Goal: Information Seeking & Learning: Understand process/instructions

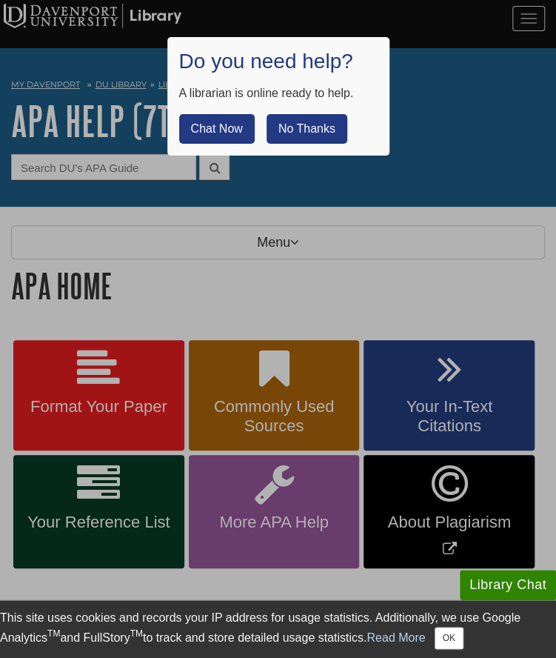
click at [291, 125] on button "No Thanks" at bounding box center [307, 129] width 81 height 30
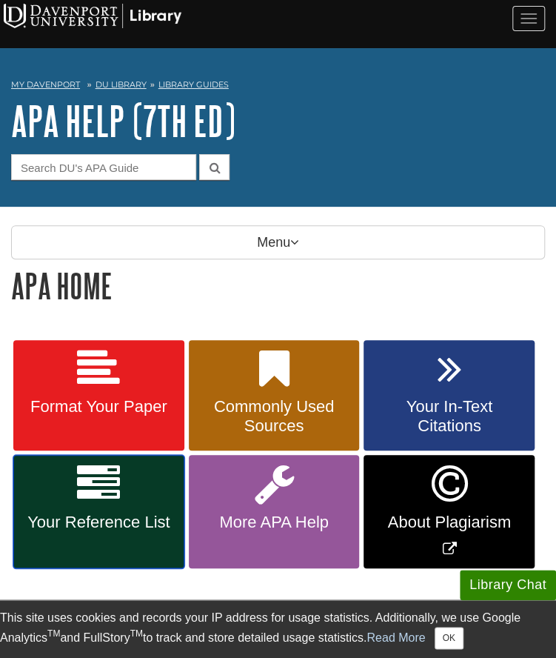
click at [120, 492] on icon at bounding box center [98, 483] width 43 height 43
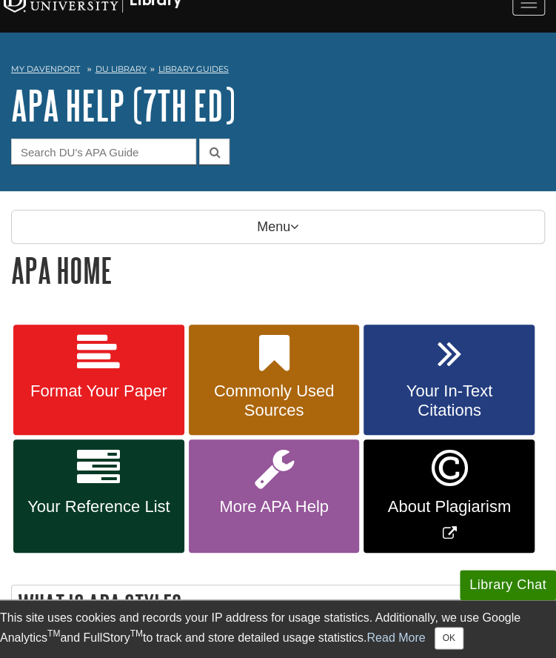
scroll to position [11, 0]
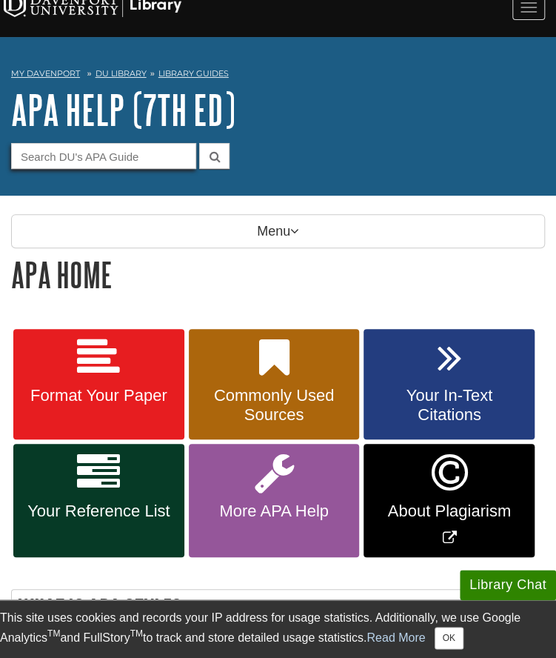
click at [101, 150] on input "Guide Search Terms" at bounding box center [103, 156] width 185 height 26
type input "t"
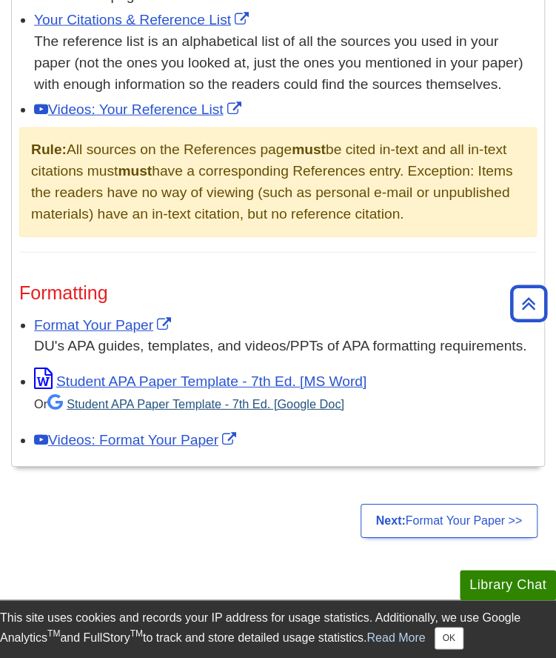
scroll to position [1055, 0]
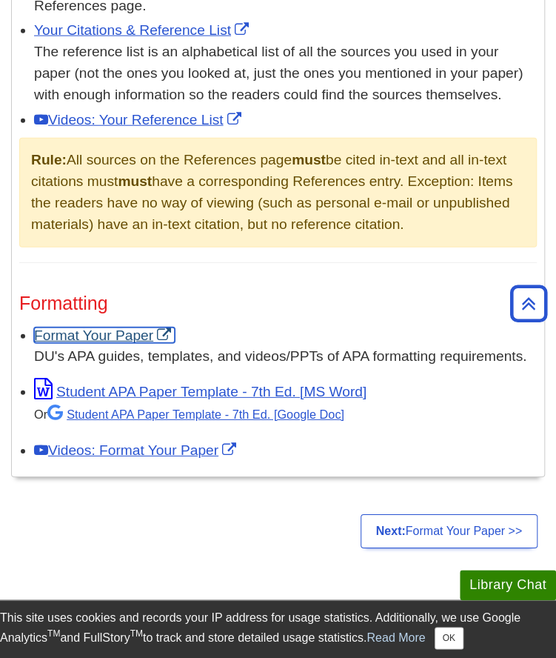
click at [123, 327] on link "Format Your Paper" at bounding box center [104, 335] width 141 height 16
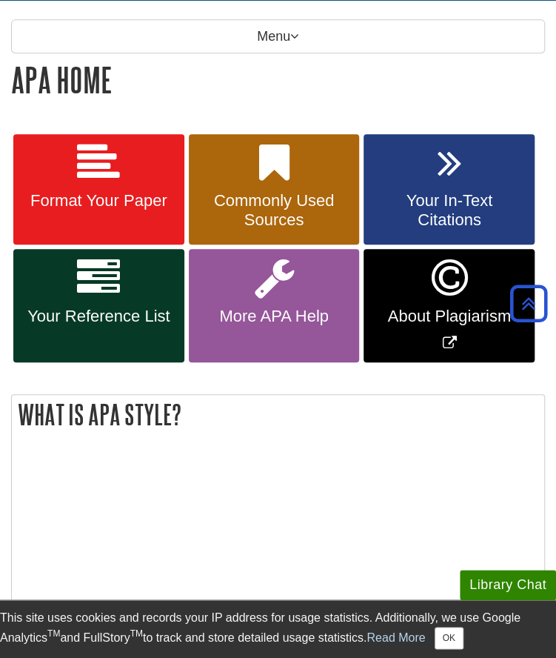
scroll to position [204, 0]
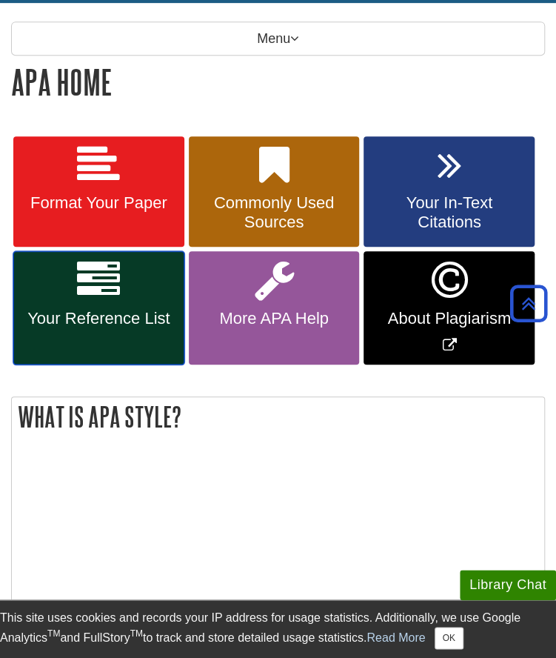
click at [144, 275] on link "Your Reference List" at bounding box center [98, 307] width 171 height 113
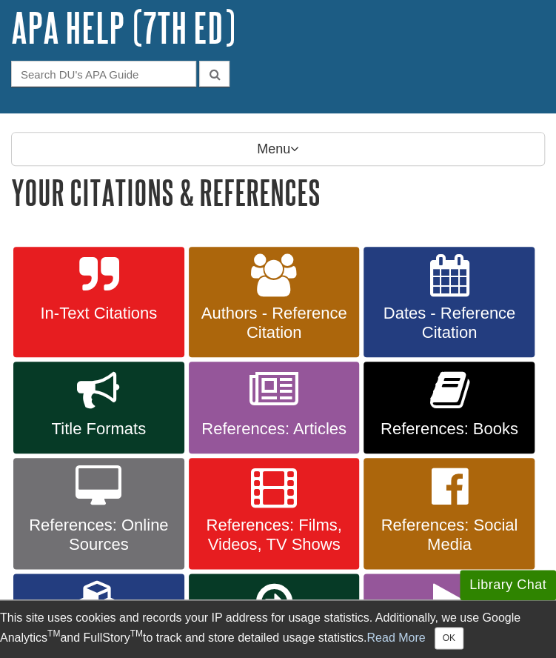
scroll to position [161, 0]
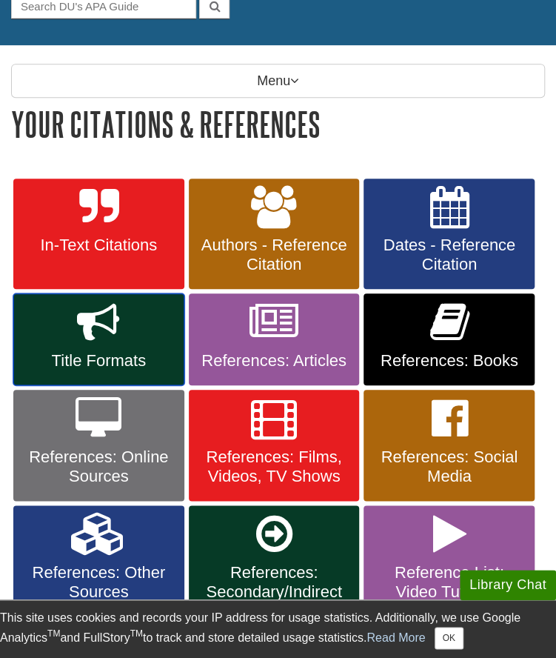
click at [110, 366] on span "Title Formats" at bounding box center [98, 360] width 149 height 19
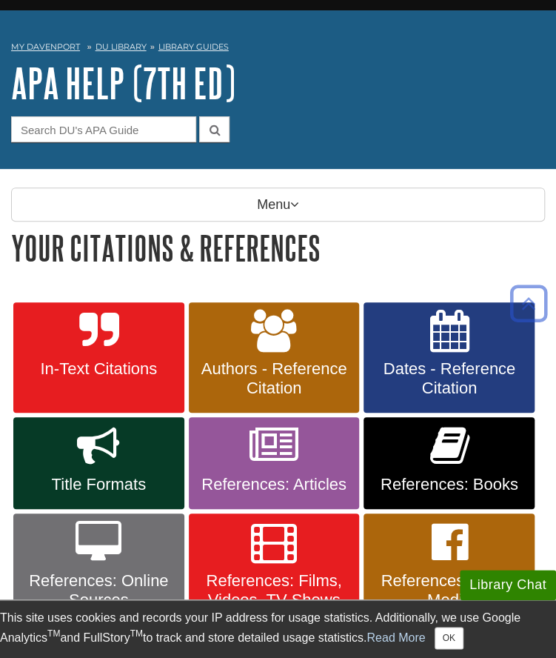
scroll to position [37, 0]
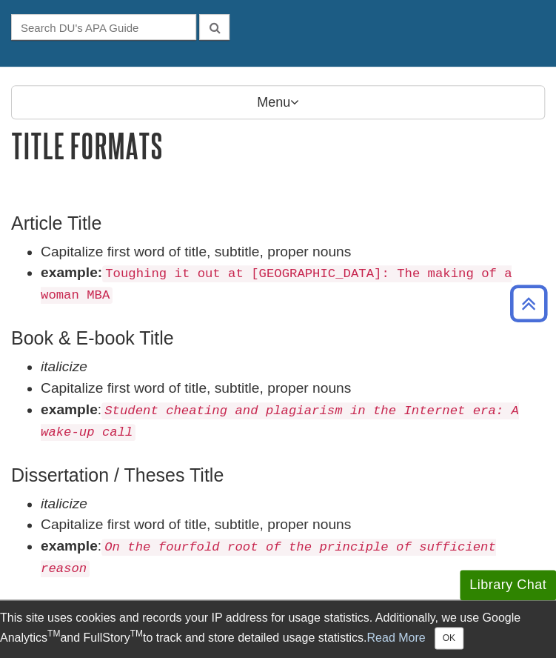
scroll to position [137, 0]
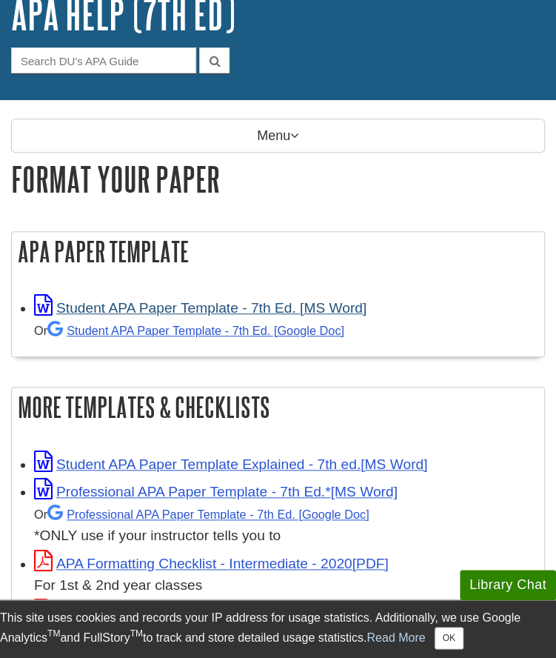
scroll to position [107, 0]
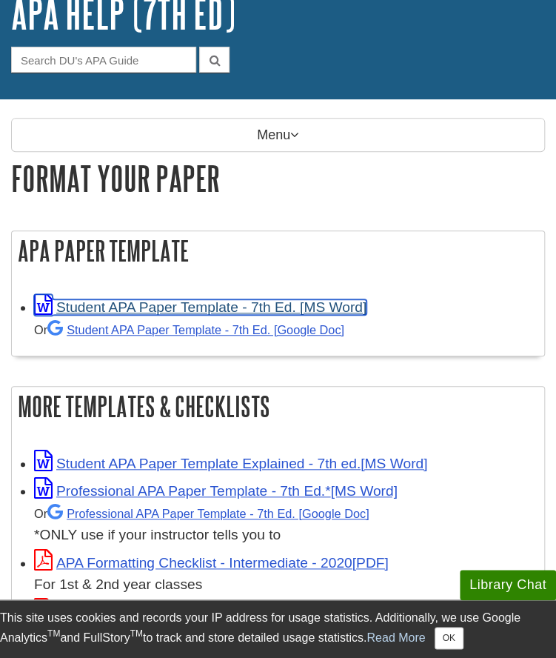
click at [156, 303] on link "Student APA Paper Template - 7th Ed. [MS Word]" at bounding box center [200, 307] width 332 height 16
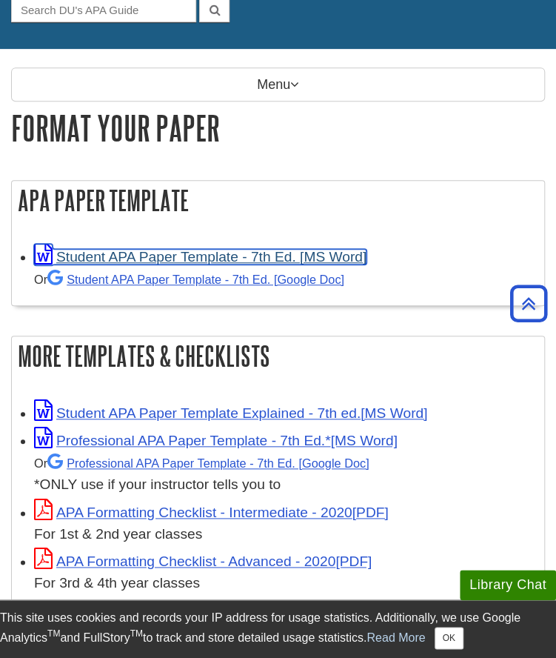
scroll to position [136, 0]
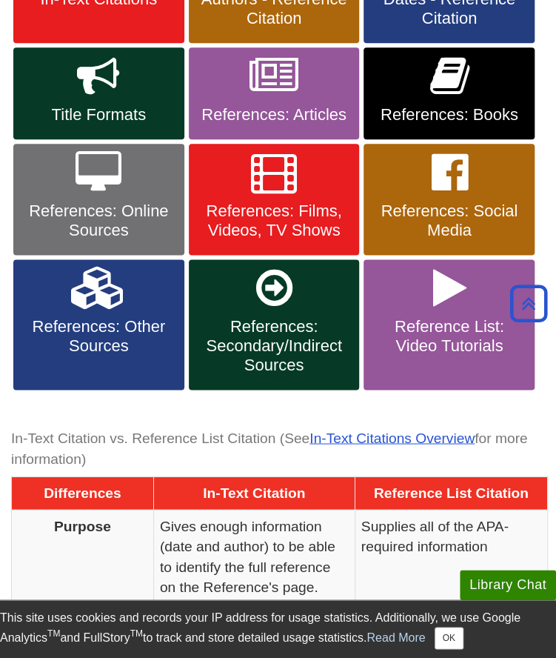
scroll to position [401, 0]
